Goal: Task Accomplishment & Management: Manage account settings

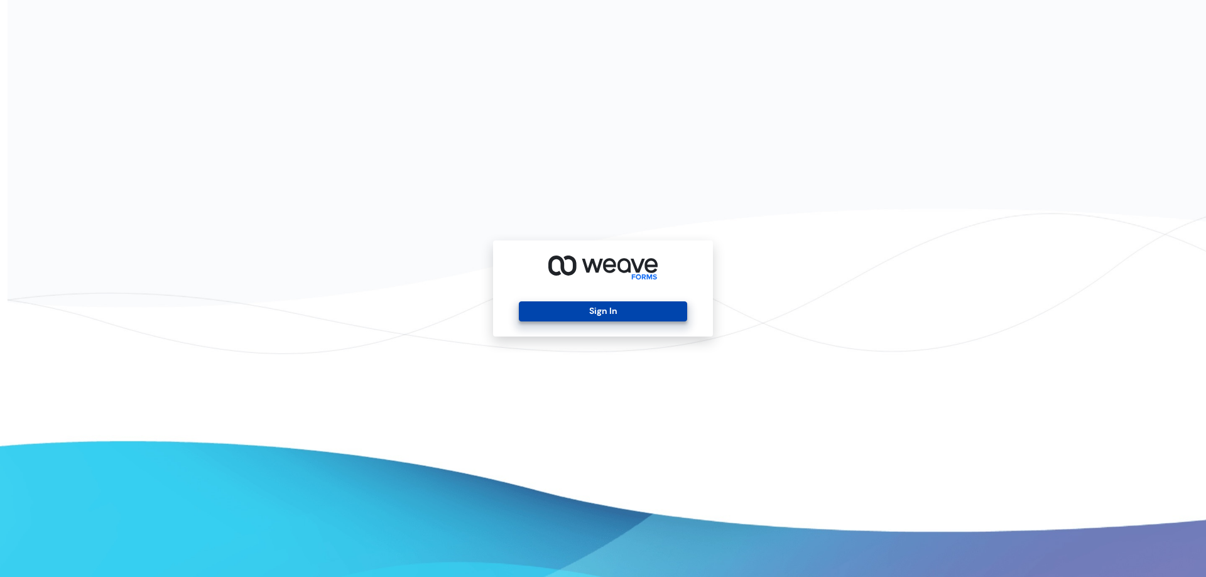
click at [601, 308] on button "Sign In" at bounding box center [603, 311] width 168 height 20
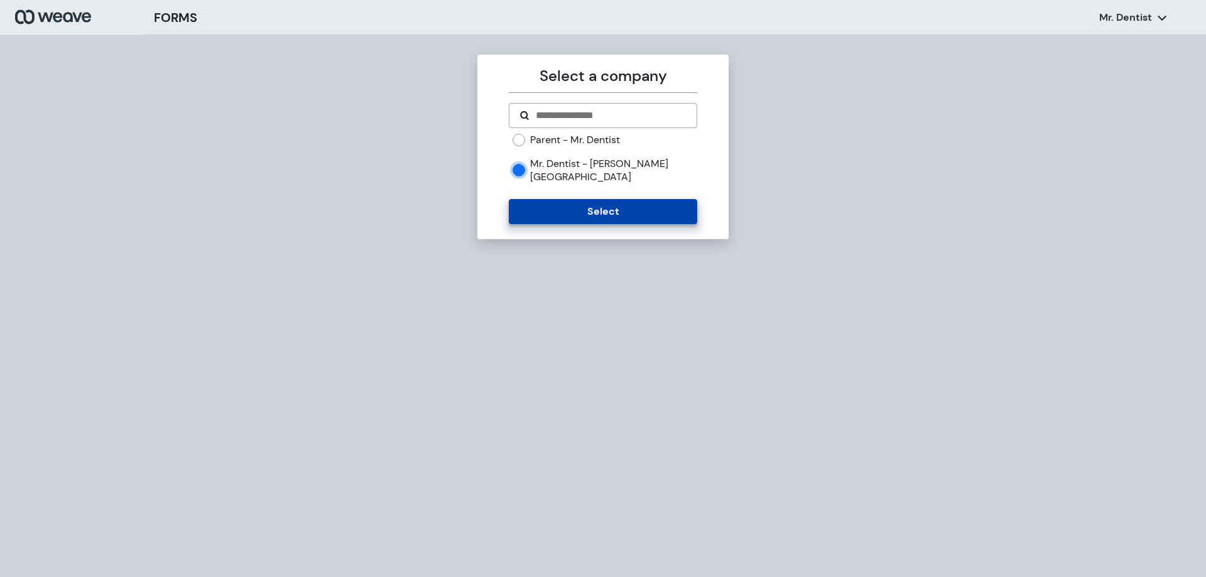
click at [540, 199] on button "Select" at bounding box center [603, 211] width 188 height 25
